Goal: Communication & Community: Participate in discussion

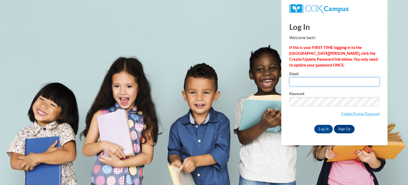
click at [297, 79] on input "Email" at bounding box center [334, 81] width 90 height 9
type input "kgrundy@kusd.edu"
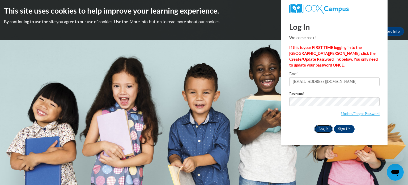
click at [324, 130] on input "Log In" at bounding box center [323, 129] width 19 height 9
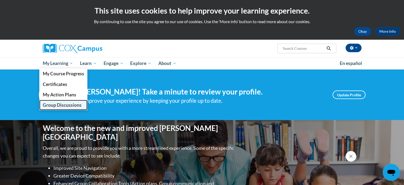
click at [61, 104] on span "Group Discussions" at bounding box center [62, 105] width 39 height 6
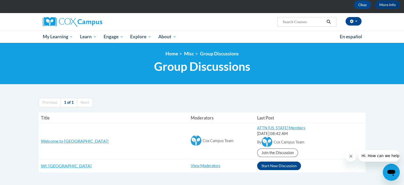
scroll to position [53, 0]
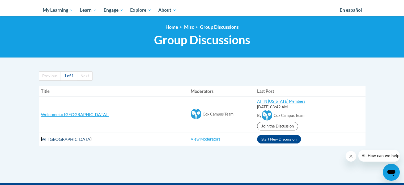
click at [79, 140] on span "WI: [GEOGRAPHIC_DATA]" at bounding box center [66, 138] width 51 height 5
